Goal: Task Accomplishment & Management: Use online tool/utility

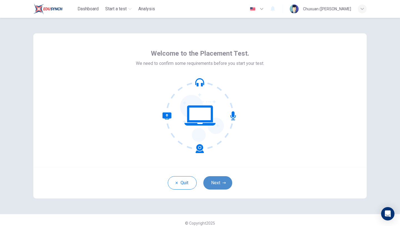
click at [221, 185] on button "Next" at bounding box center [217, 182] width 29 height 13
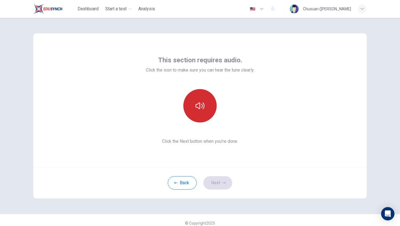
click at [206, 108] on button "button" at bounding box center [199, 105] width 33 height 33
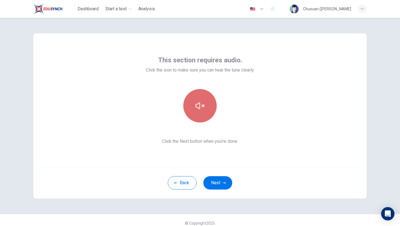
click at [205, 105] on button "button" at bounding box center [199, 105] width 33 height 33
click at [199, 104] on icon "button" at bounding box center [200, 105] width 9 height 9
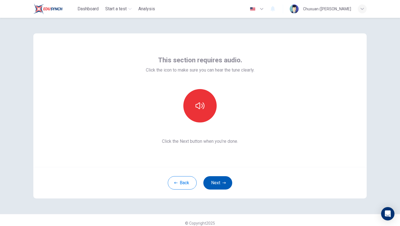
click at [232, 180] on button "Next" at bounding box center [217, 182] width 29 height 13
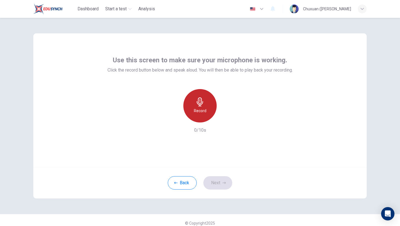
click at [211, 100] on div "Record" at bounding box center [199, 105] width 33 height 33
click at [200, 105] on icon "button" at bounding box center [200, 101] width 9 height 9
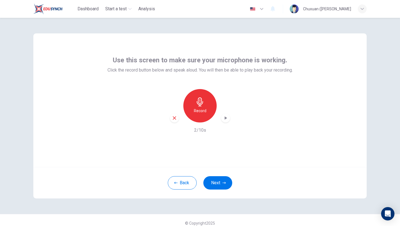
click at [342, 45] on div "Use this screen to make sure your microphone is working. Click the record butto…" at bounding box center [199, 99] width 333 height 133
click at [200, 107] on div "Record" at bounding box center [199, 105] width 33 height 33
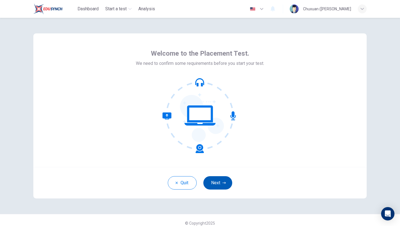
click at [219, 184] on button "Next" at bounding box center [217, 182] width 29 height 13
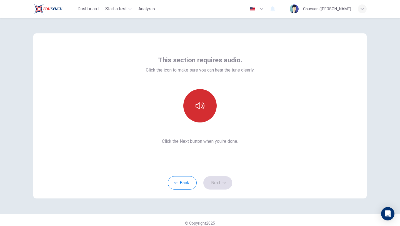
click at [209, 113] on button "button" at bounding box center [199, 105] width 33 height 33
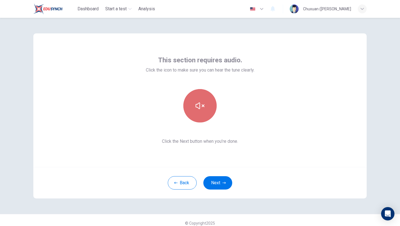
click at [209, 112] on button "button" at bounding box center [199, 105] width 33 height 33
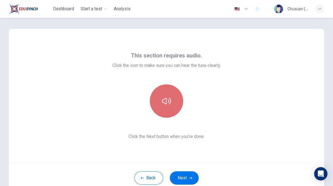
click at [160, 95] on button "button" at bounding box center [166, 100] width 33 height 33
click at [166, 107] on button "button" at bounding box center [166, 100] width 33 height 33
click at [170, 113] on button "button" at bounding box center [166, 100] width 33 height 33
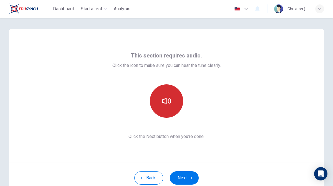
click at [170, 113] on button "button" at bounding box center [166, 100] width 33 height 33
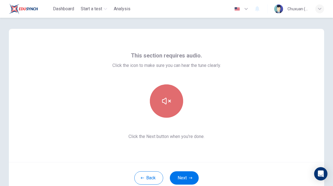
click at [170, 113] on button "button" at bounding box center [166, 100] width 33 height 33
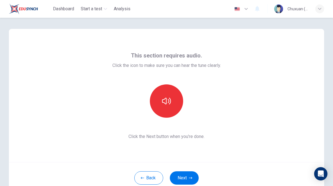
click at [298, 98] on div "This section requires audio. Click the icon to make sure you can hear the tune …" at bounding box center [167, 95] width 316 height 133
click at [255, 156] on div "This section requires audio. Click the icon to make sure you can hear the tune …" at bounding box center [167, 95] width 316 height 133
click at [231, 130] on div "This section requires audio. Click the icon to make sure you can hear the tune …" at bounding box center [167, 95] width 316 height 133
click at [154, 176] on button "Back" at bounding box center [149, 177] width 29 height 13
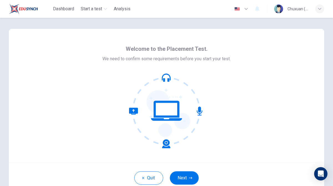
click at [229, 104] on div at bounding box center [167, 110] width 128 height 75
